Goal: Task Accomplishment & Management: Use online tool/utility

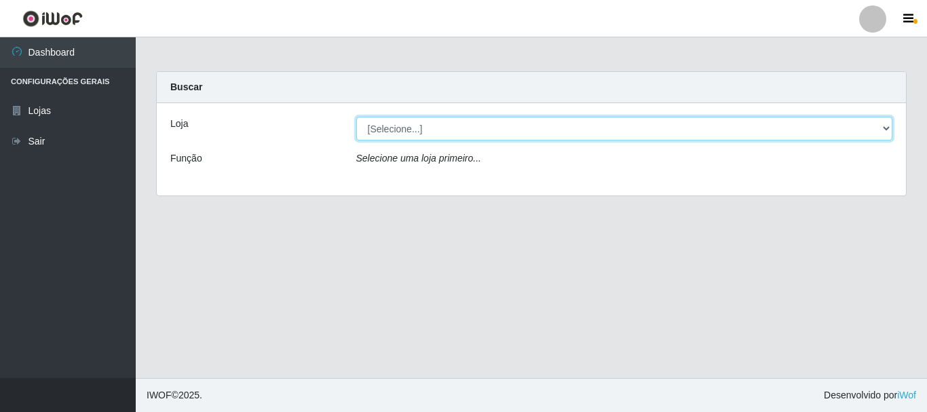
click at [404, 123] on select "[Selecione...] Hiper Queiroz - [GEOGRAPHIC_DATA]" at bounding box center [624, 129] width 537 height 24
select select "514"
click at [356, 117] on select "[Selecione...] Hiper Queiroz - [GEOGRAPHIC_DATA]" at bounding box center [624, 129] width 537 height 24
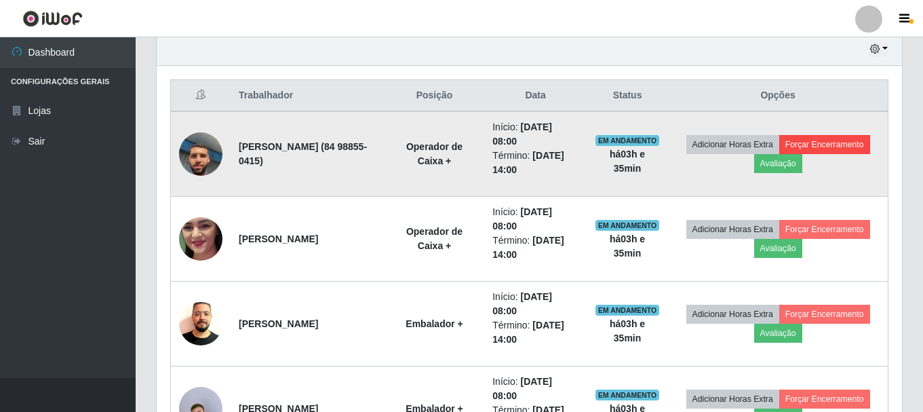
scroll to position [519, 0]
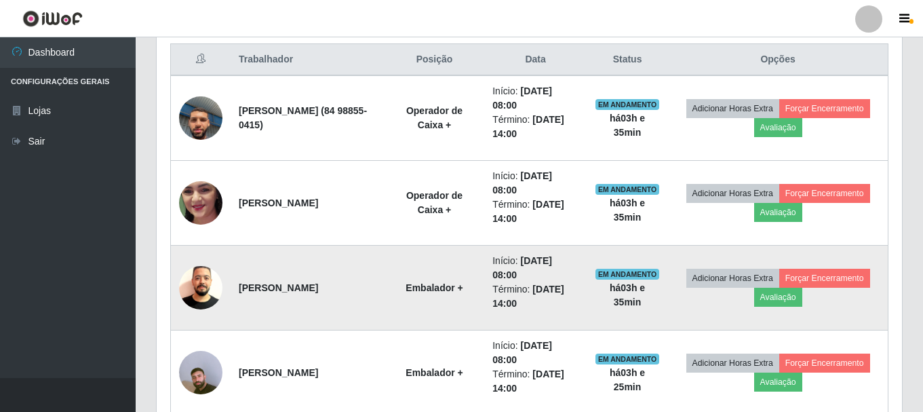
click at [193, 286] on img at bounding box center [200, 287] width 43 height 58
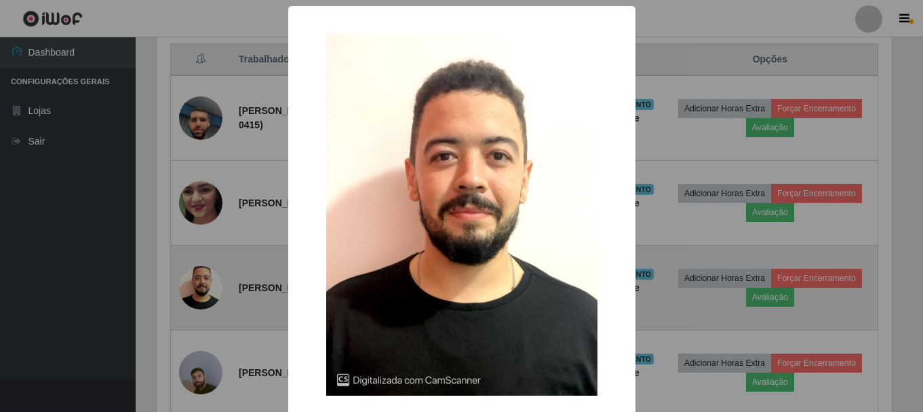
scroll to position [282, 739]
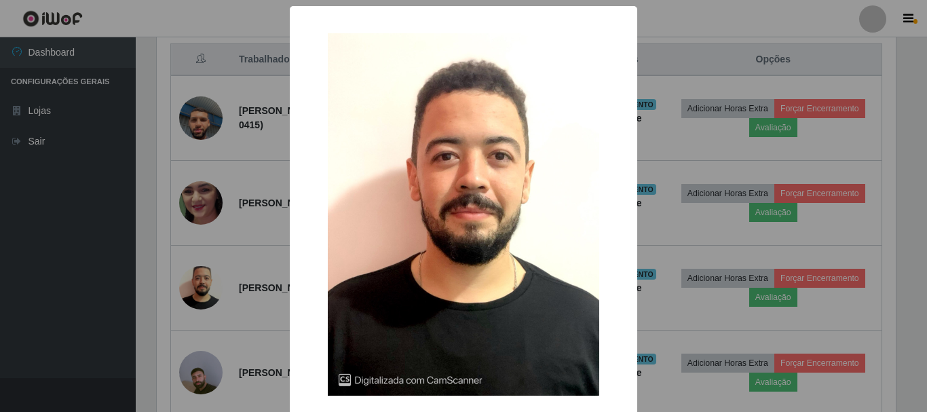
click at [718, 84] on div "× OK Cancel" at bounding box center [463, 206] width 927 height 412
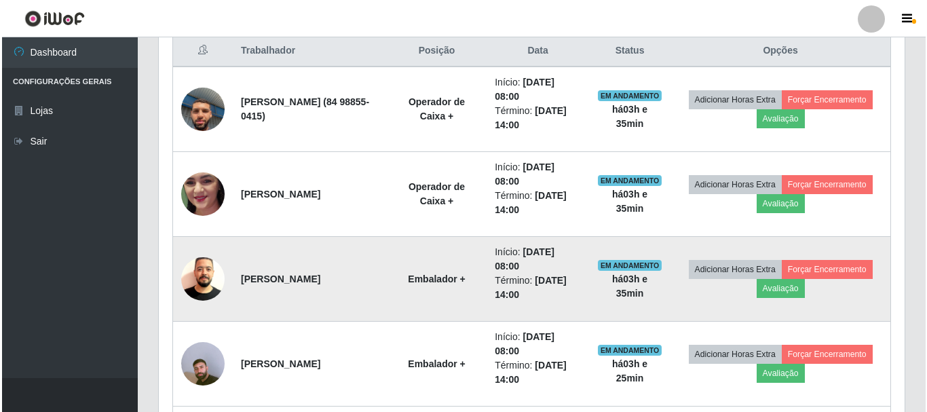
scroll to position [587, 0]
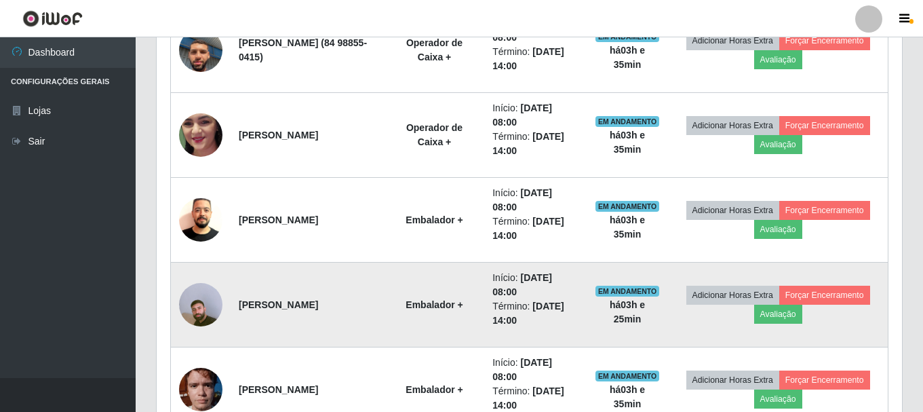
click at [193, 304] on img at bounding box center [200, 304] width 43 height 77
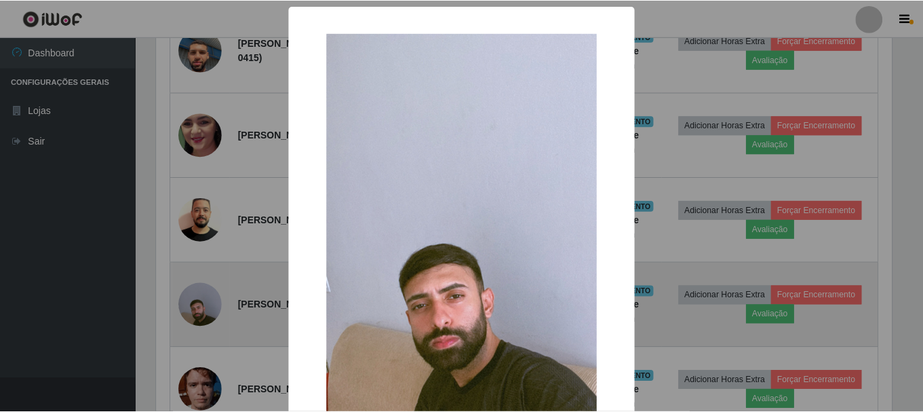
scroll to position [282, 739]
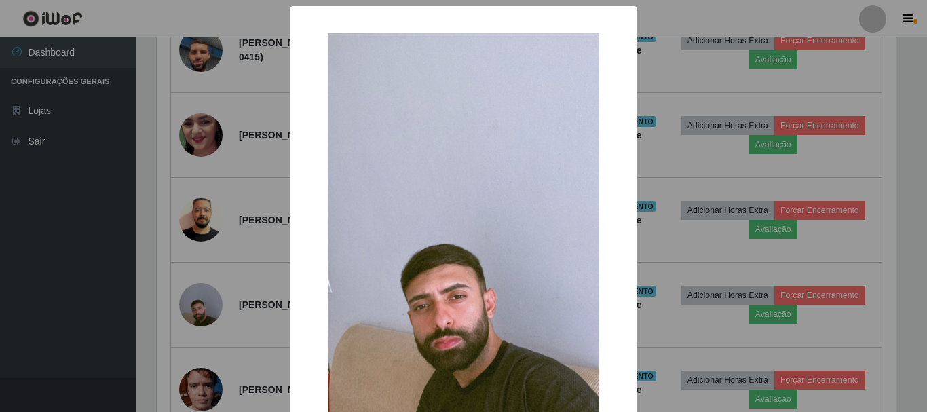
click at [712, 126] on div "× OK Cancel" at bounding box center [463, 206] width 927 height 412
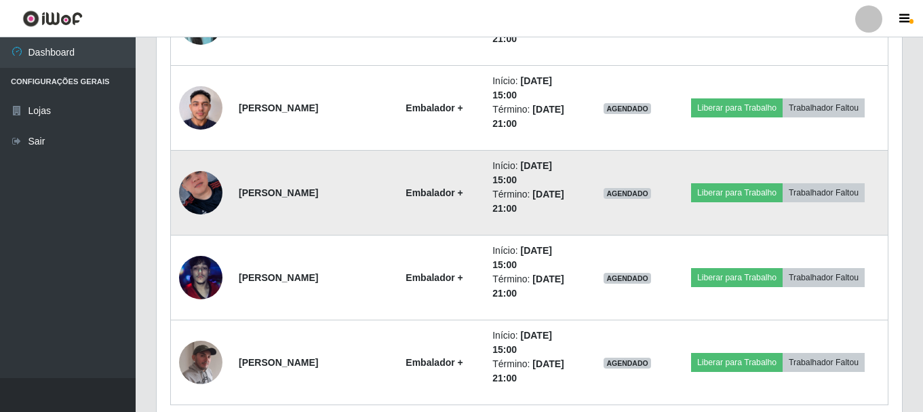
scroll to position [1130, 0]
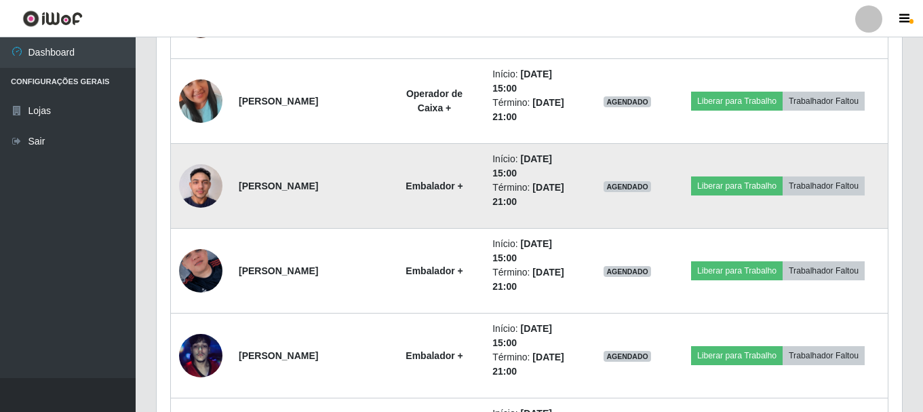
click at [199, 183] on img at bounding box center [200, 186] width 43 height 58
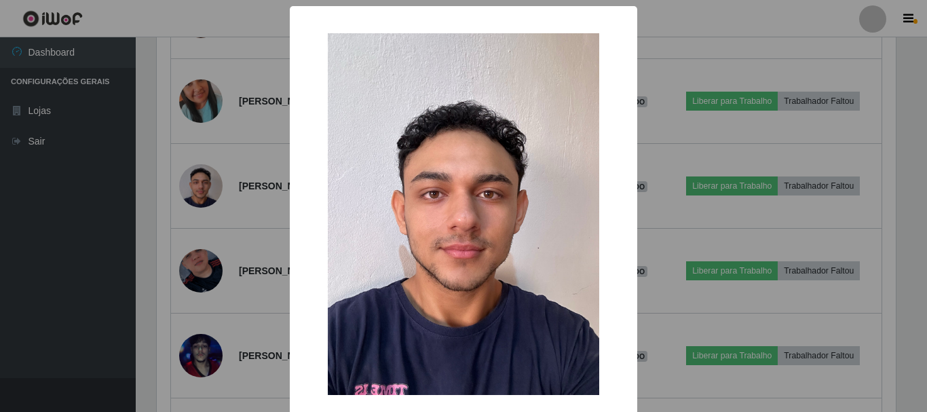
click at [672, 131] on div "× OK Cancel" at bounding box center [463, 206] width 927 height 412
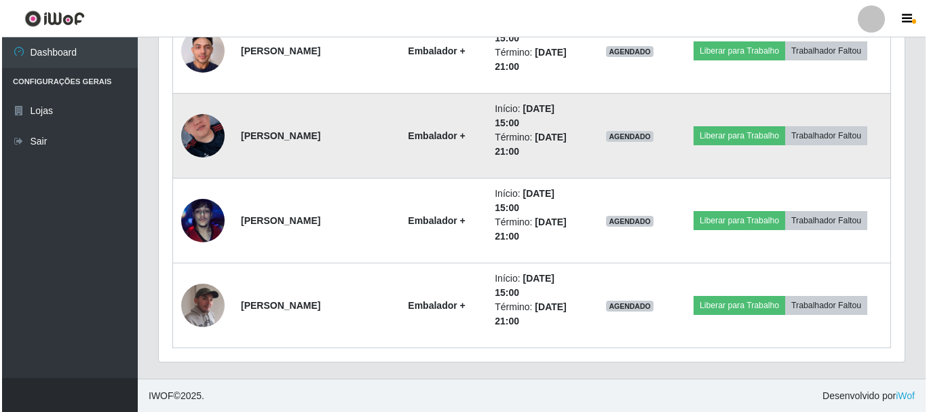
scroll to position [1265, 0]
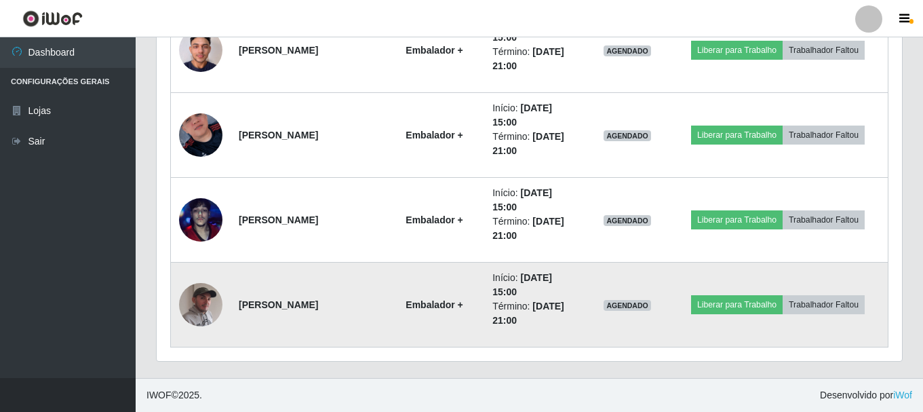
click at [203, 300] on img at bounding box center [200, 304] width 43 height 54
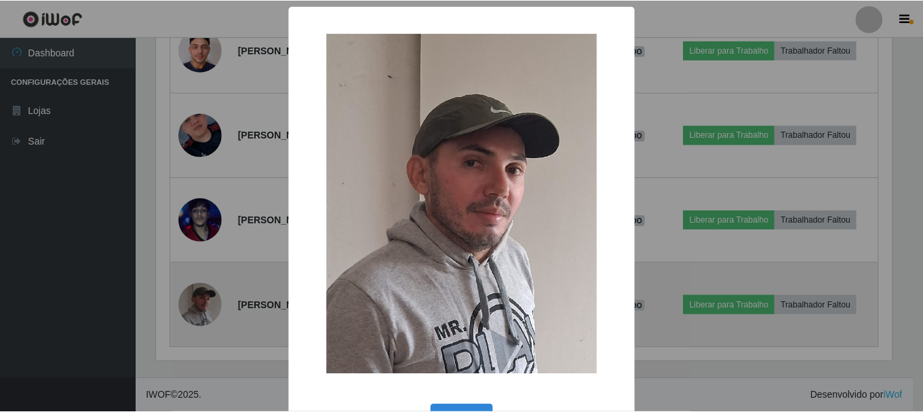
scroll to position [282, 739]
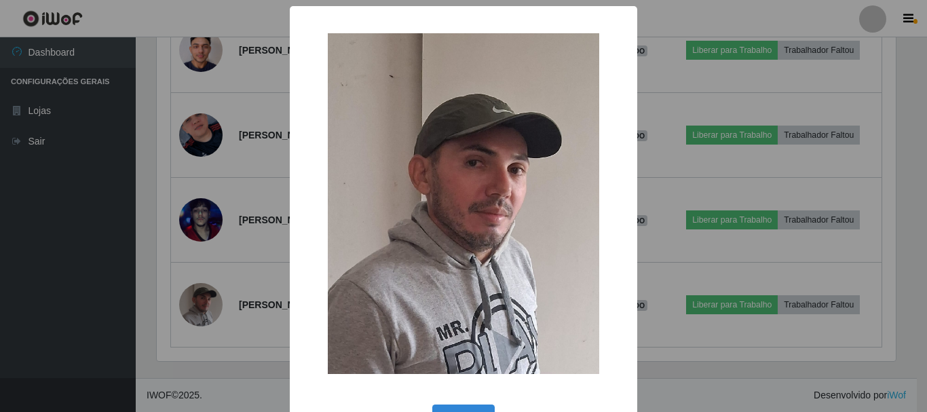
click at [676, 168] on div "× OK Cancel" at bounding box center [463, 206] width 927 height 412
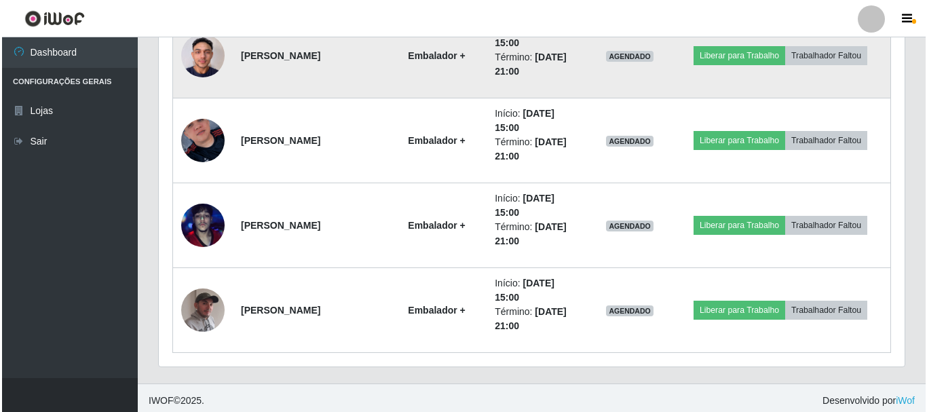
scroll to position [1265, 0]
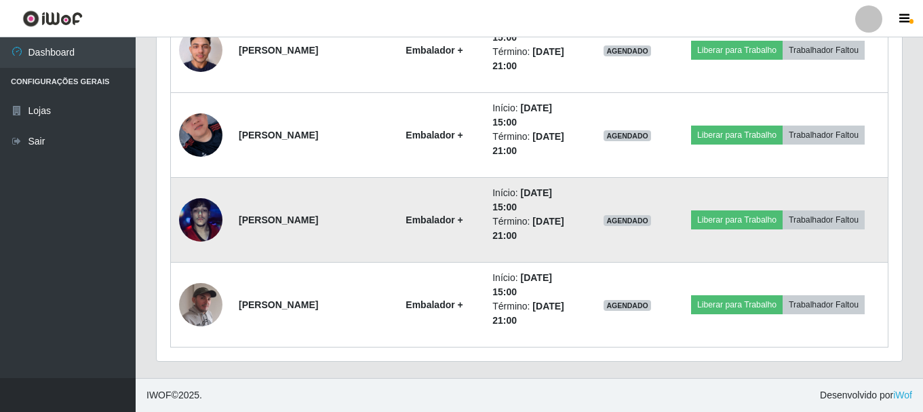
click at [206, 215] on img at bounding box center [200, 219] width 43 height 77
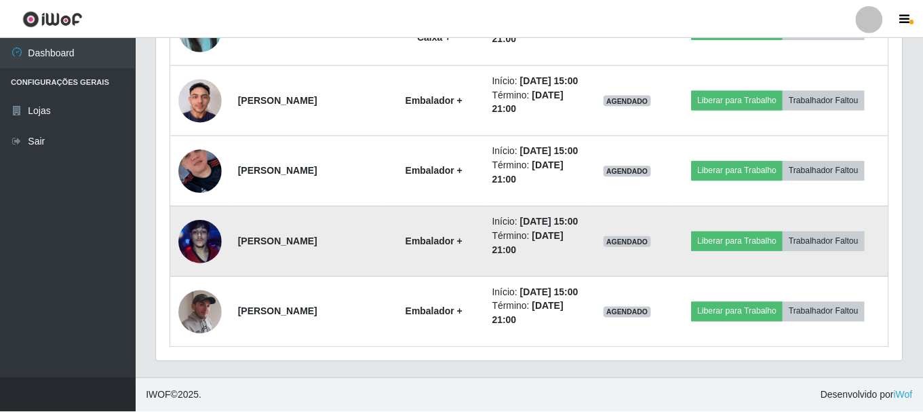
scroll to position [282, 739]
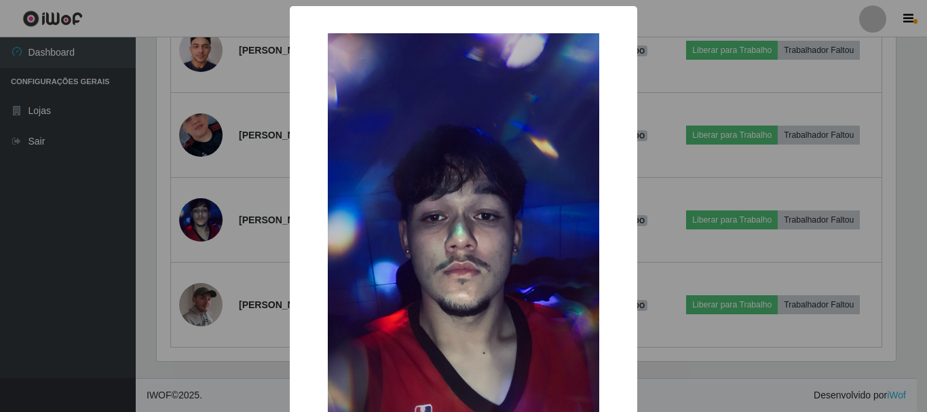
click at [648, 176] on div "× OK Cancel" at bounding box center [463, 206] width 927 height 412
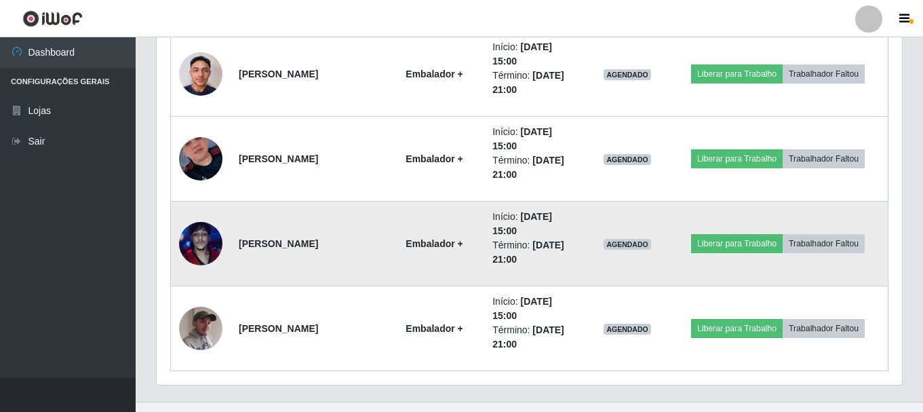
scroll to position [1265, 0]
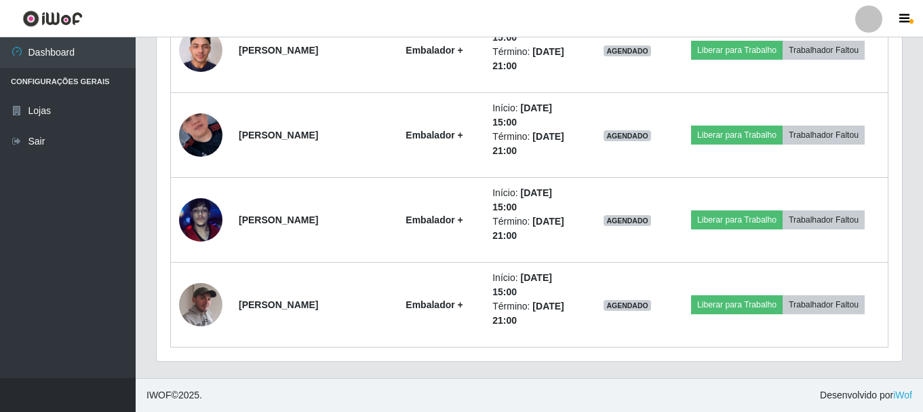
click at [296, 379] on footer "IWOF © 2025 . Desenvolvido por iWof" at bounding box center [530, 395] width 788 height 34
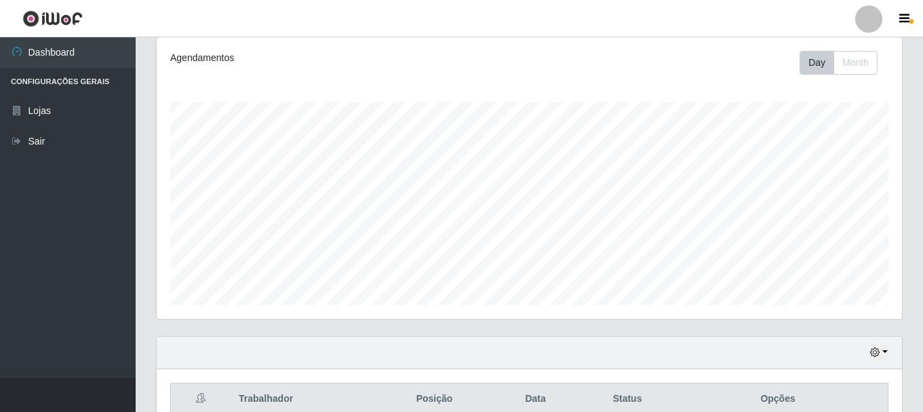
scroll to position [0, 0]
